Goal: Task Accomplishment & Management: Use online tool/utility

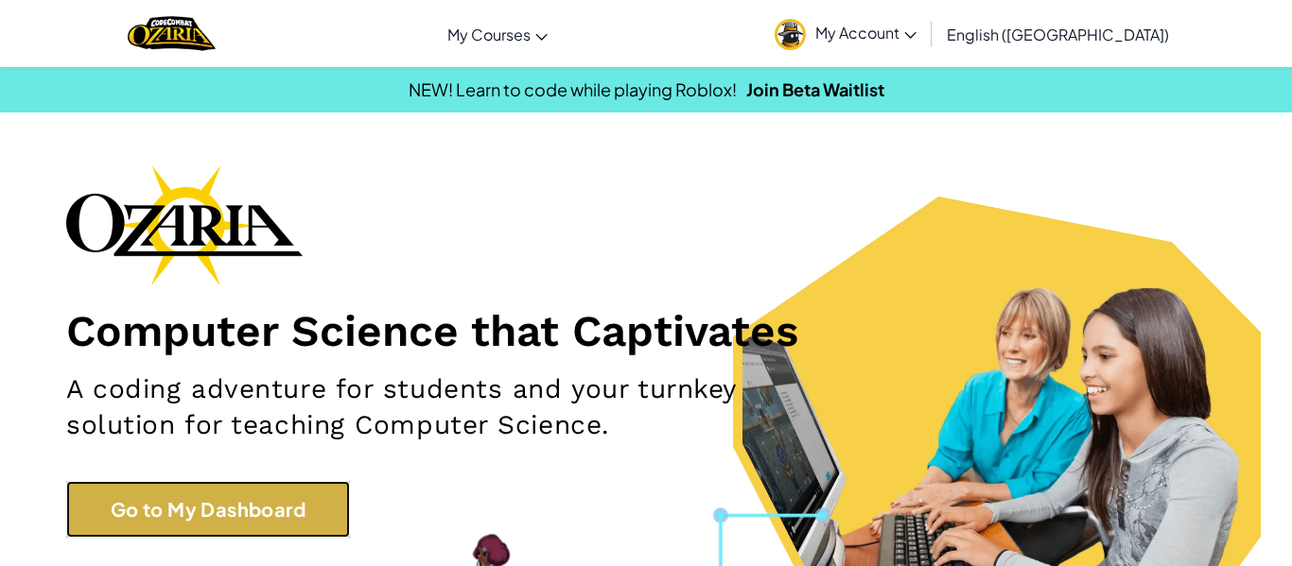
click at [173, 519] on link "Go to My Dashboard" at bounding box center [208, 509] width 284 height 57
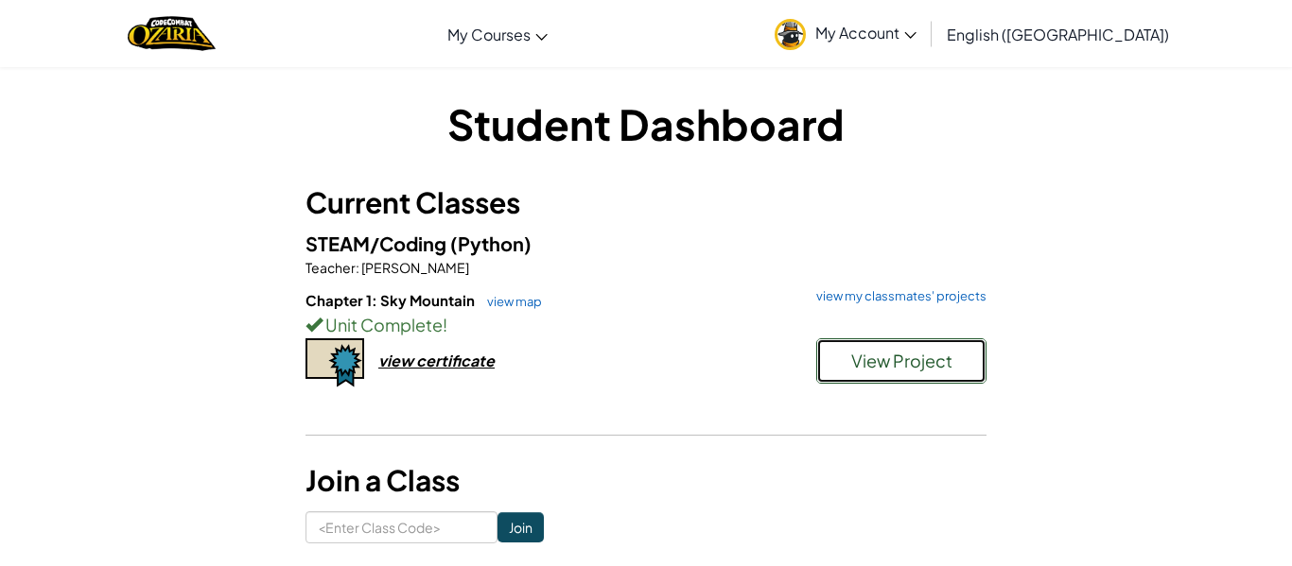
click at [856, 358] on span "View Project" at bounding box center [901, 361] width 101 height 22
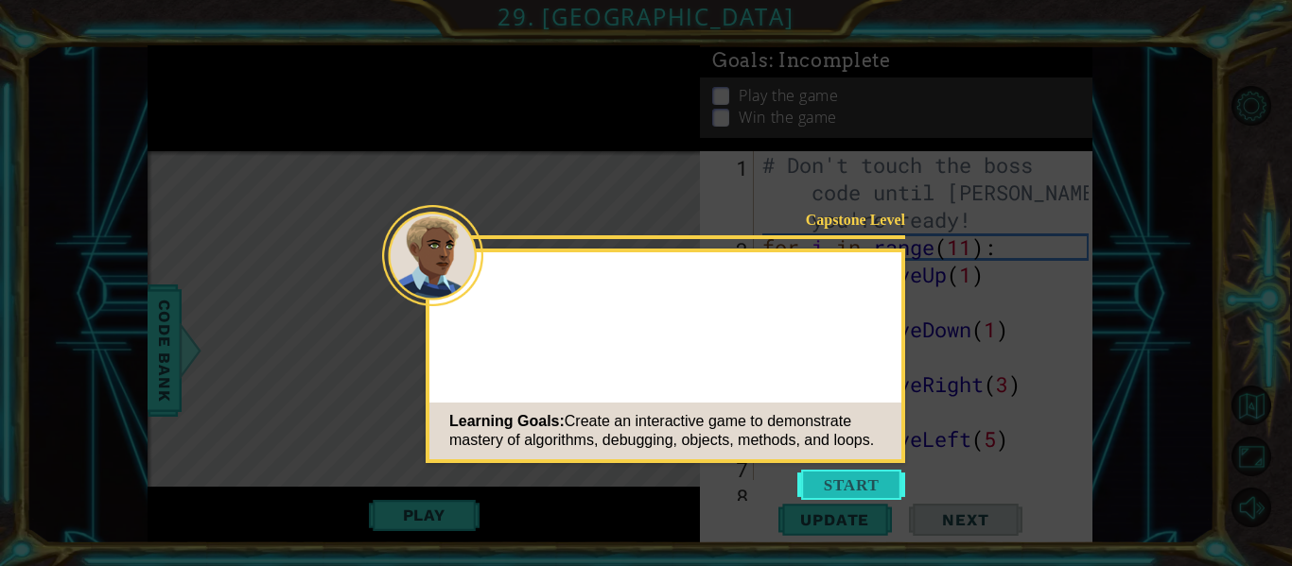
click at [874, 483] on button "Start" at bounding box center [851, 485] width 108 height 30
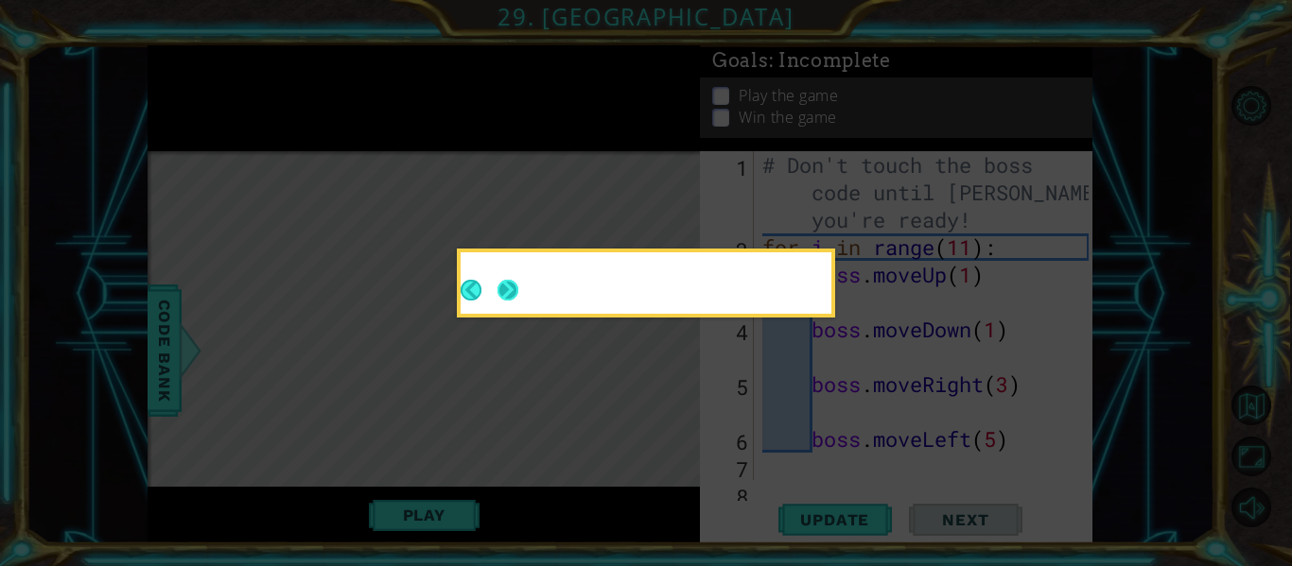
click at [504, 285] on button "Next" at bounding box center [507, 290] width 21 height 21
click at [515, 298] on button "Next" at bounding box center [507, 290] width 21 height 21
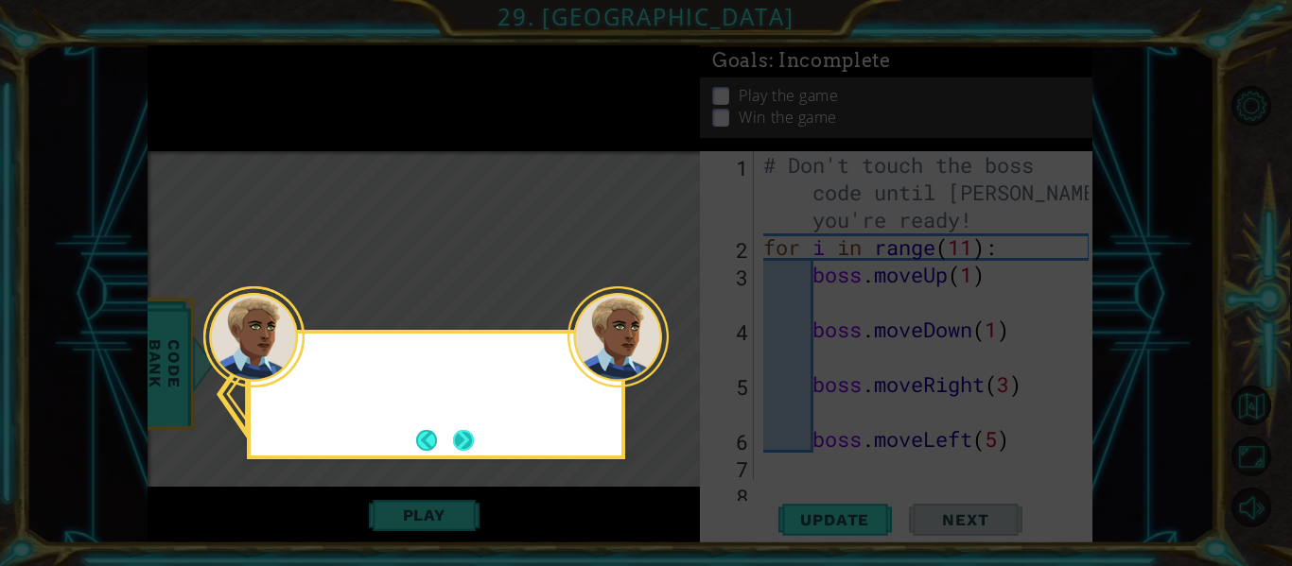
click at [293, 382] on div at bounding box center [253, 337] width 101 height 101
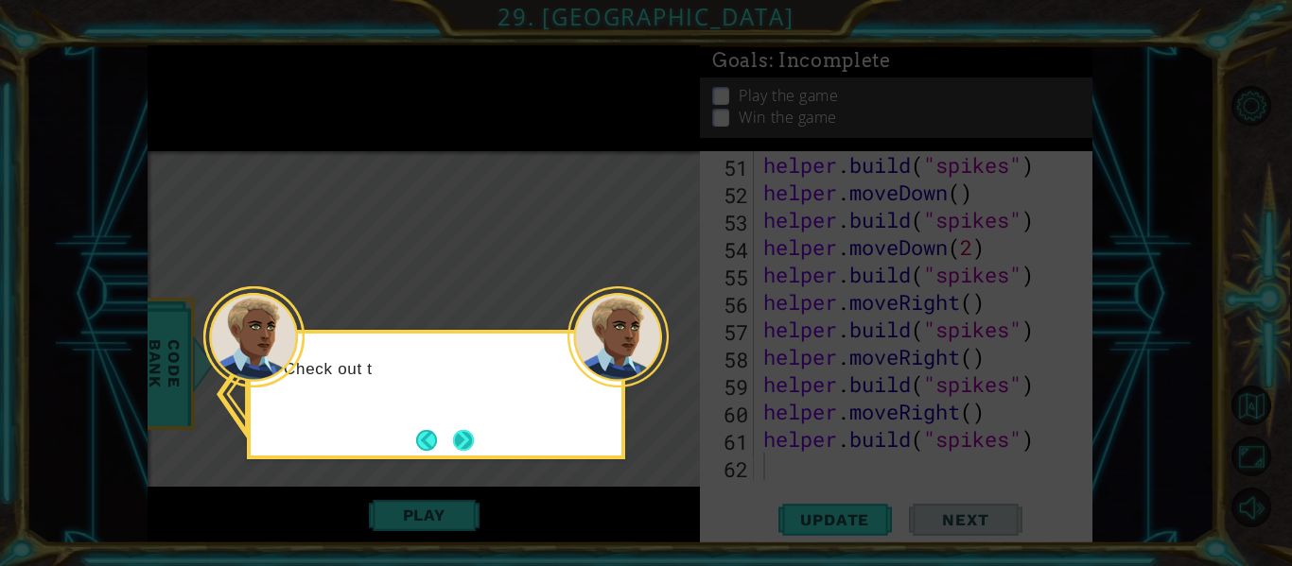
scroll to position [1645, 0]
click at [465, 443] on button "Next" at bounding box center [463, 440] width 21 height 21
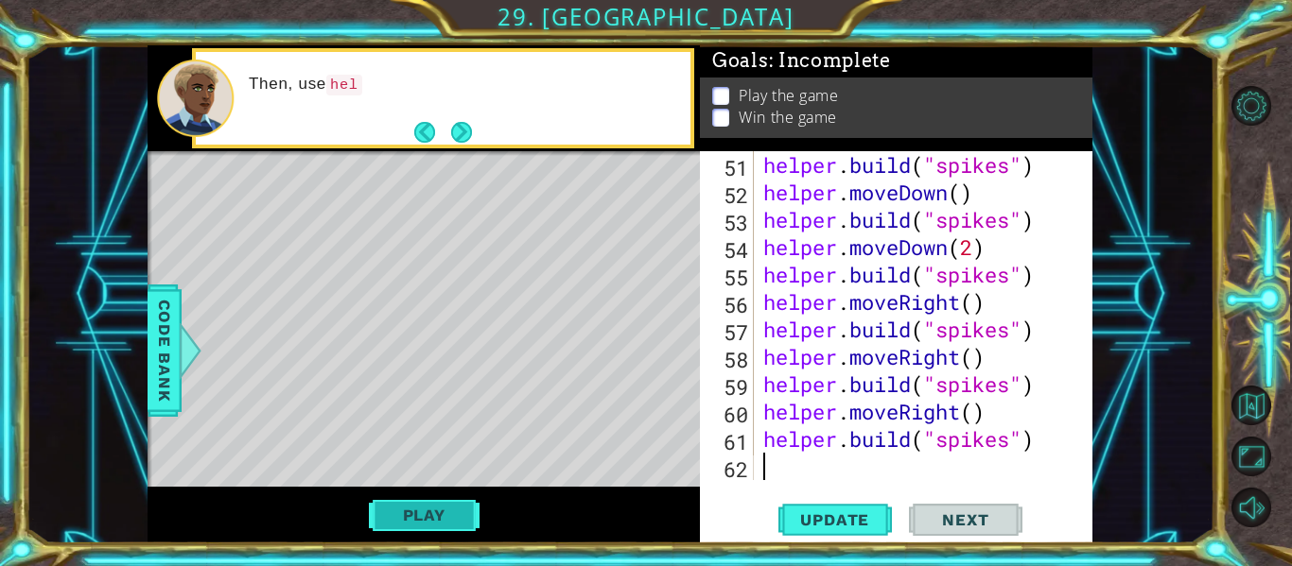
click at [413, 498] on button "Play" at bounding box center [424, 515] width 111 height 36
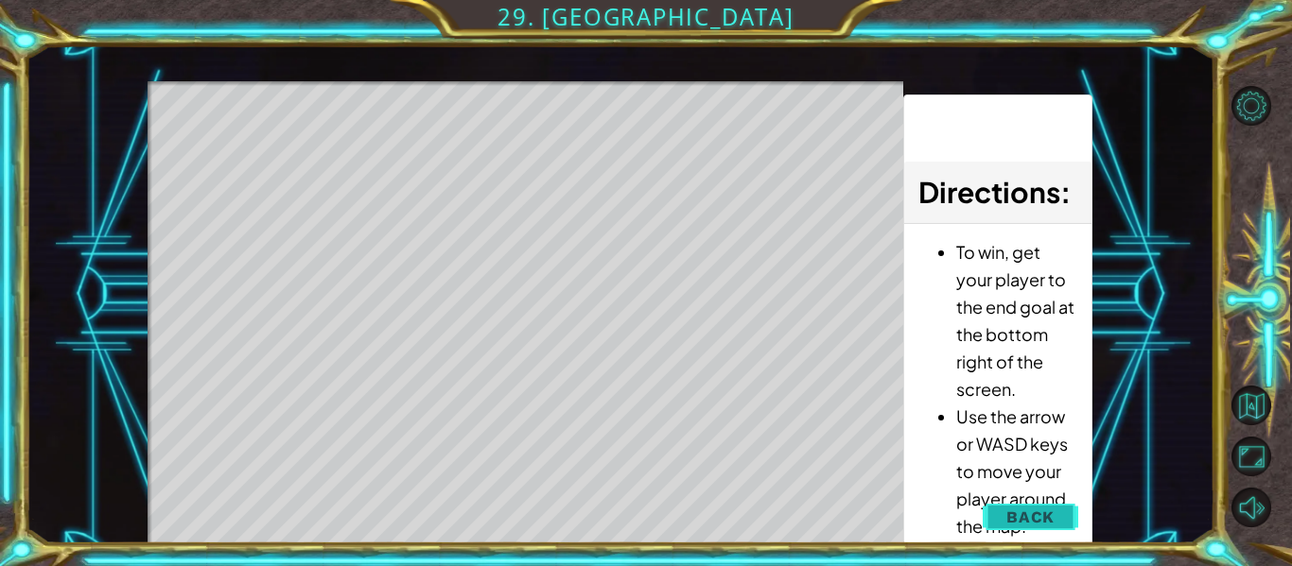
click at [1066, 500] on button "Back" at bounding box center [1030, 517] width 96 height 38
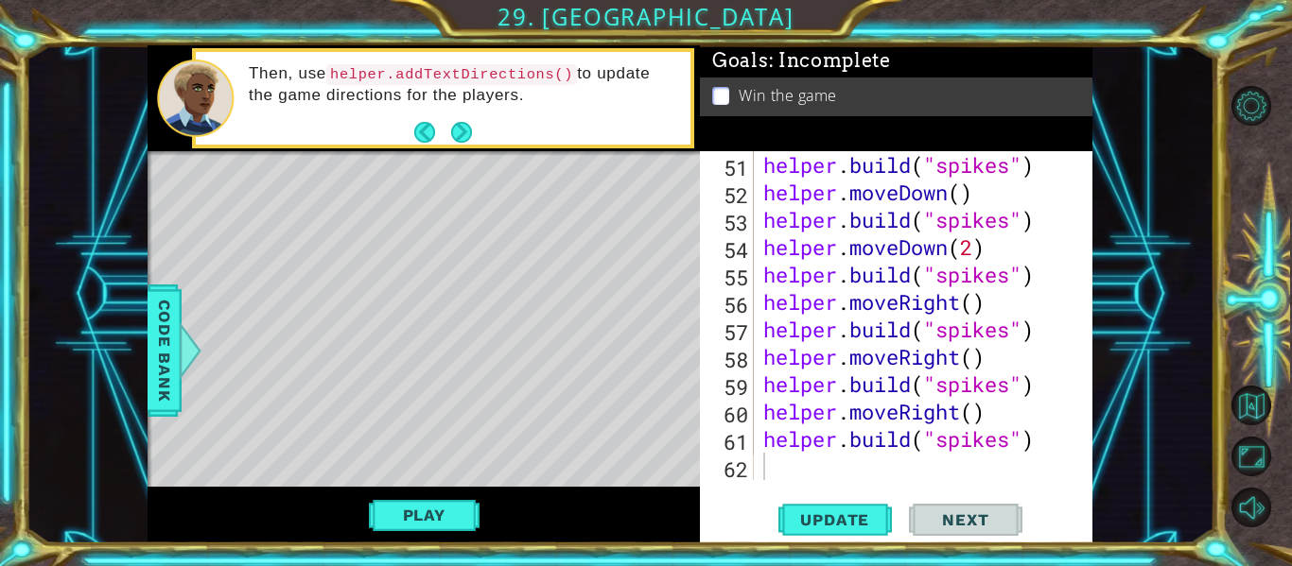
click at [452, 487] on div "Play" at bounding box center [424, 515] width 552 height 57
click at [424, 532] on button "Play" at bounding box center [424, 515] width 111 height 36
click at [418, 524] on div "Level Map" at bounding box center [585, 429] width 874 height 557
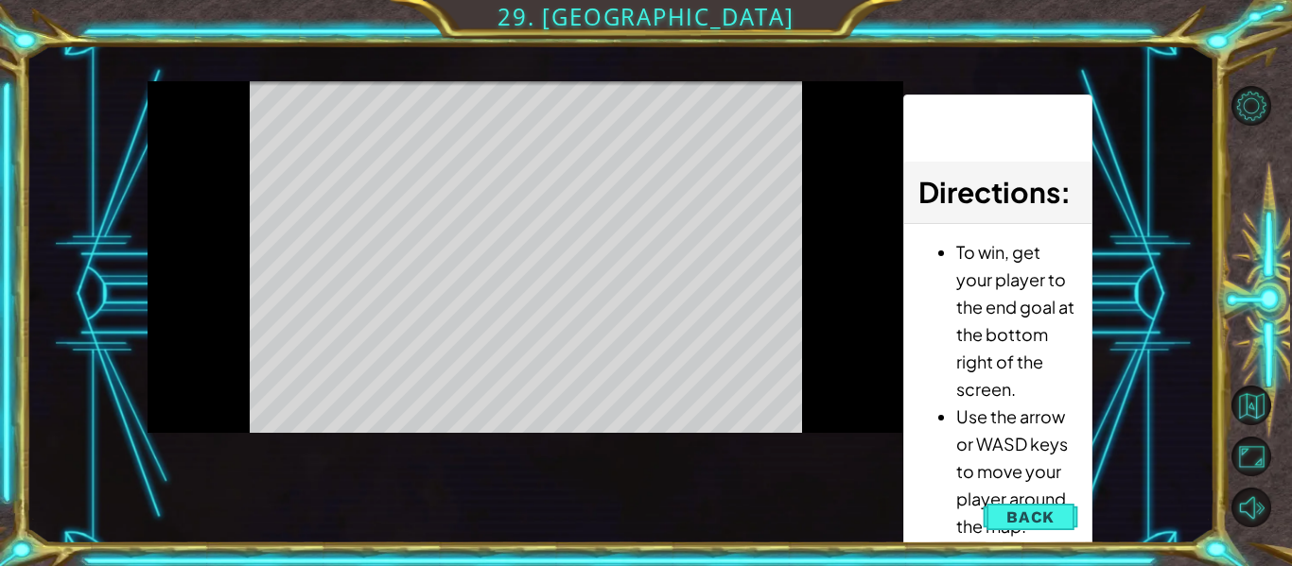
click at [403, 525] on div "Level Map" at bounding box center [585, 359] width 874 height 557
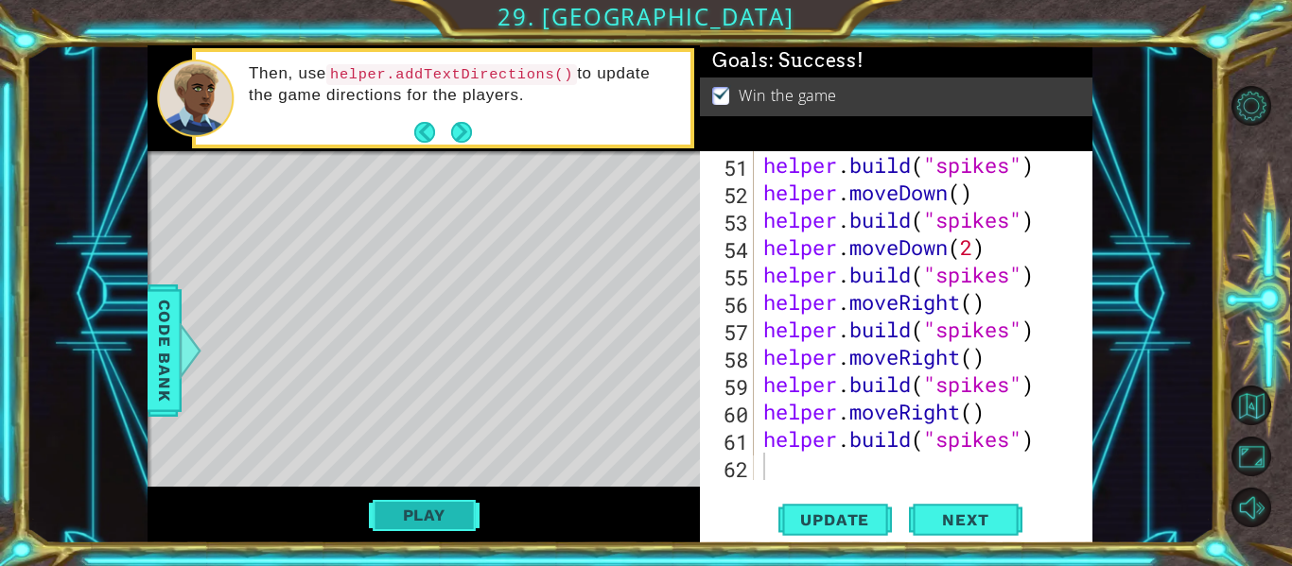
click at [390, 519] on button "Play" at bounding box center [424, 515] width 111 height 36
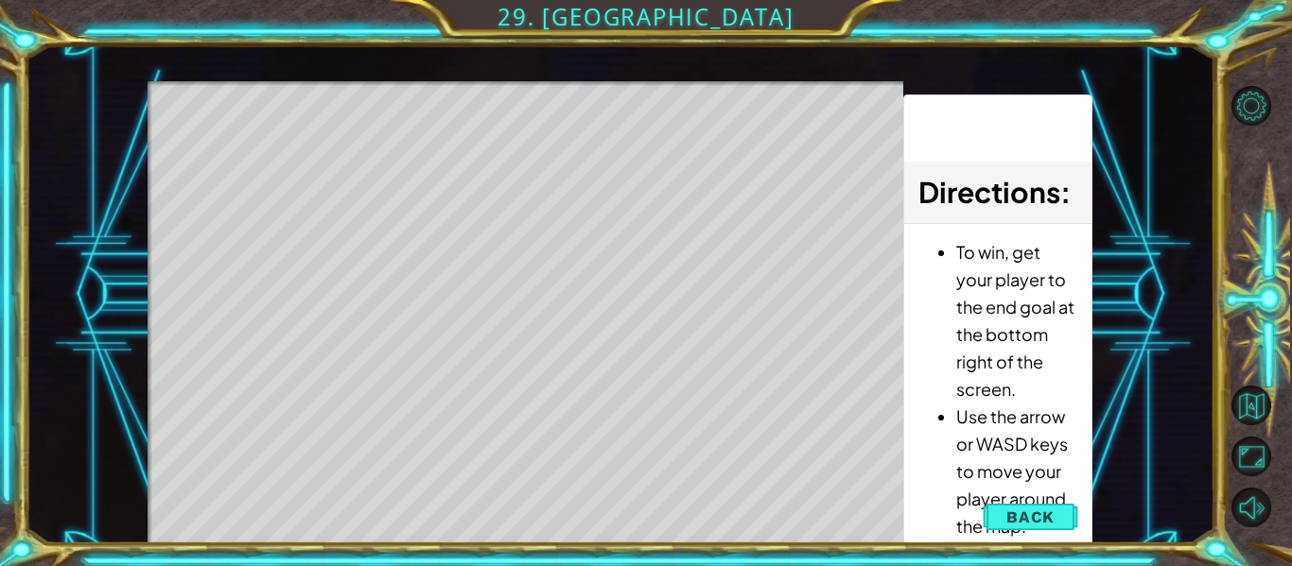
click at [197, 402] on div "Level Map" at bounding box center [585, 359] width 874 height 557
